Goal: Find specific page/section: Find specific page/section

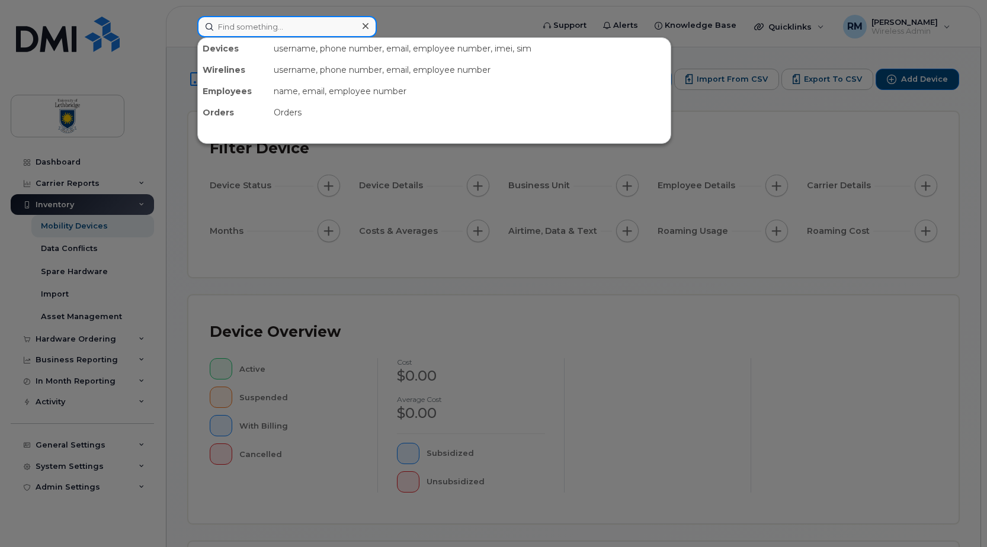
click at [231, 30] on input at bounding box center [286, 26] width 179 height 21
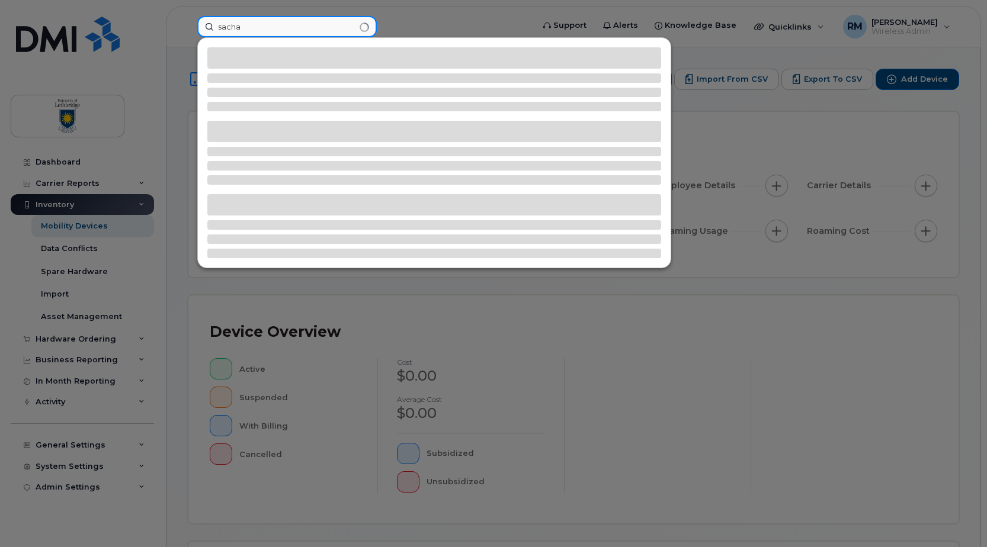
type input "sacha"
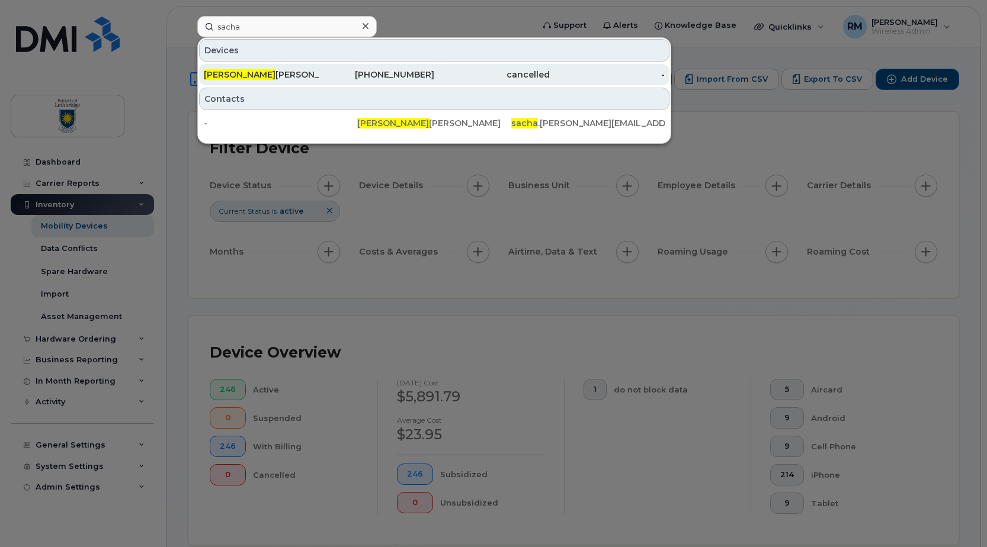
click at [246, 75] on div "Sacha Johnson" at bounding box center [262, 75] width 116 height 12
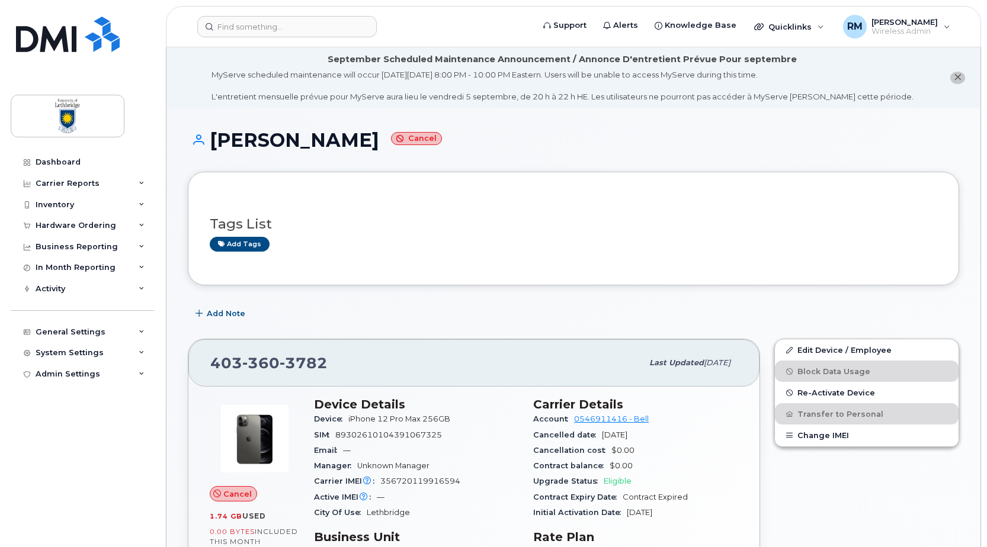
scroll to position [178, 0]
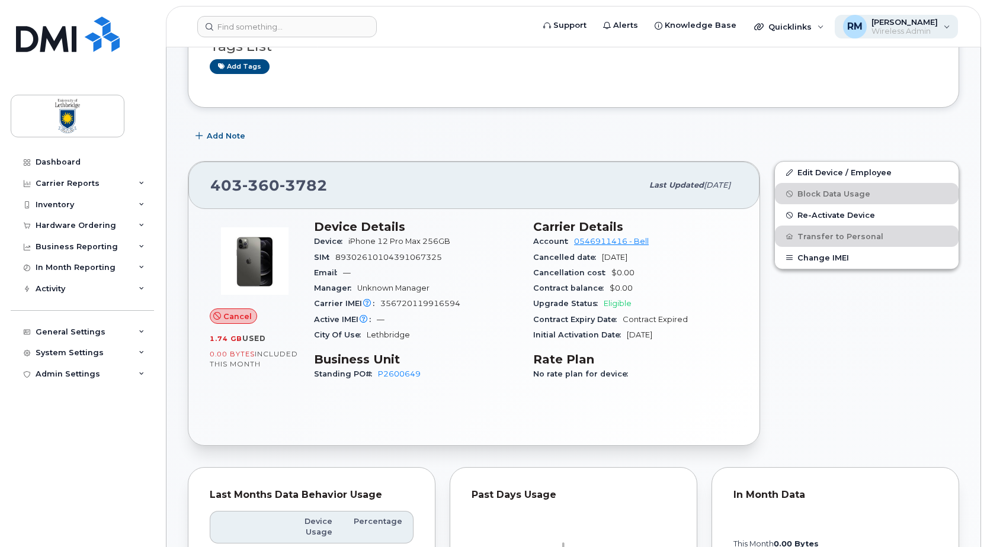
click at [944, 23] on div "RM [PERSON_NAME] Wireless Admin" at bounding box center [897, 27] width 124 height 24
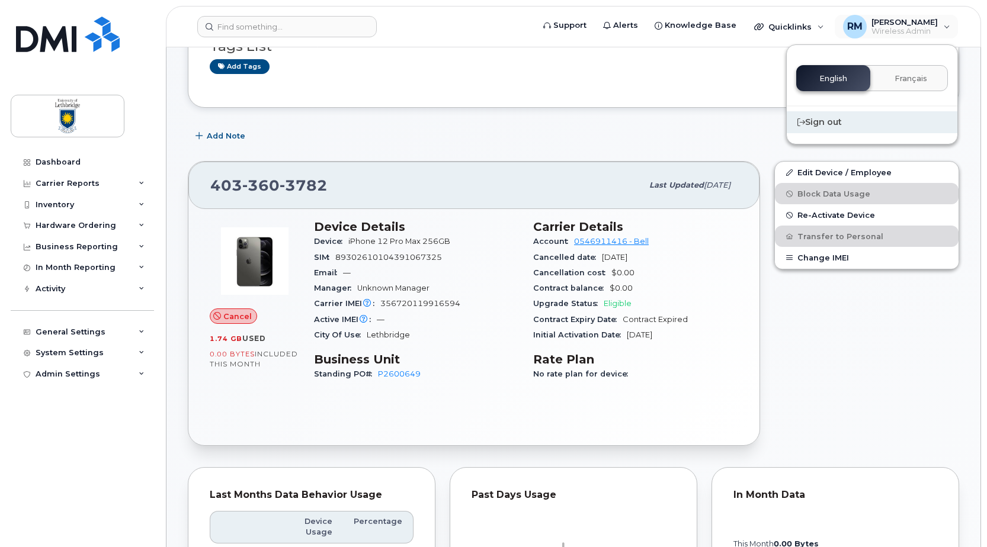
click at [830, 122] on div "Sign out" at bounding box center [872, 122] width 171 height 22
